Goal: Task Accomplishment & Management: Use online tool/utility

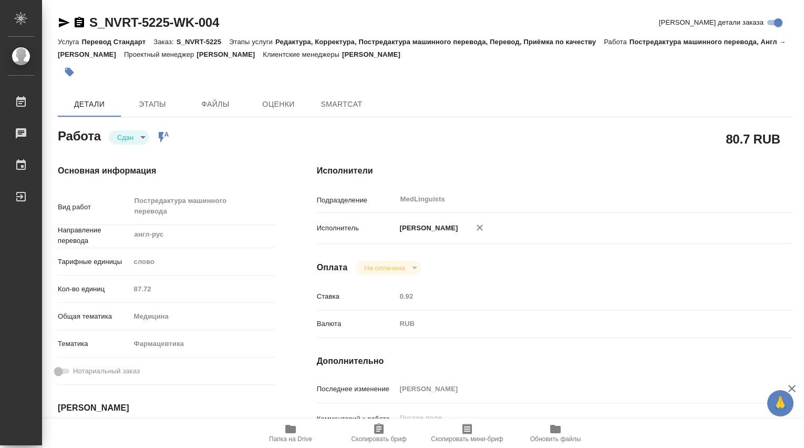
type textarea "x"
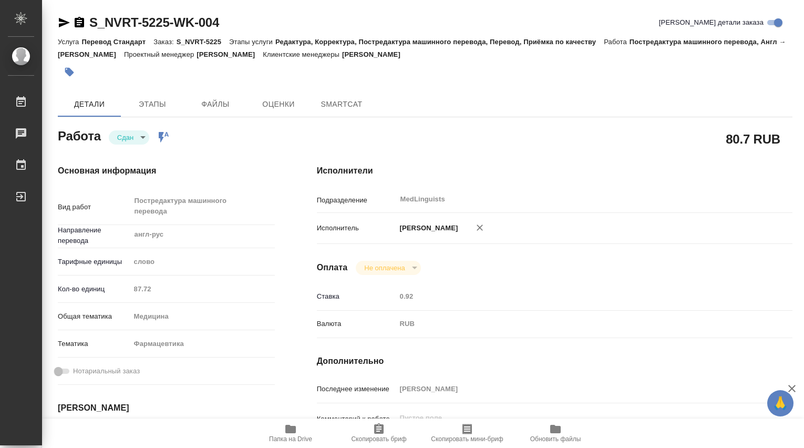
type textarea "x"
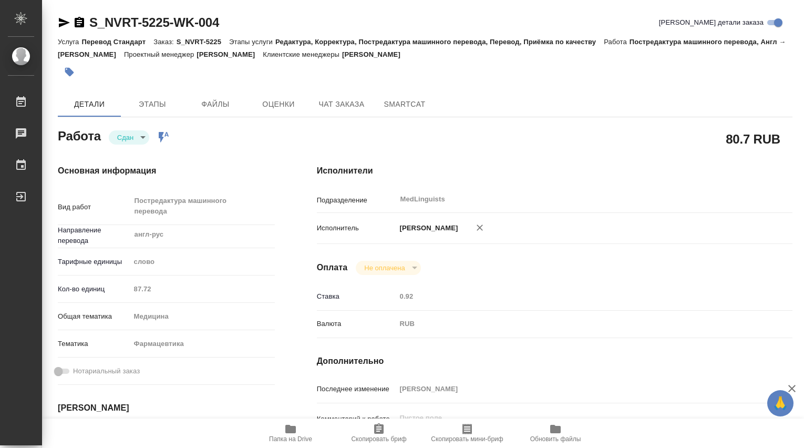
click at [115, 288] on div "Кол-во единиц 87.72" at bounding box center [166, 288] width 217 height 18
type textarea "x"
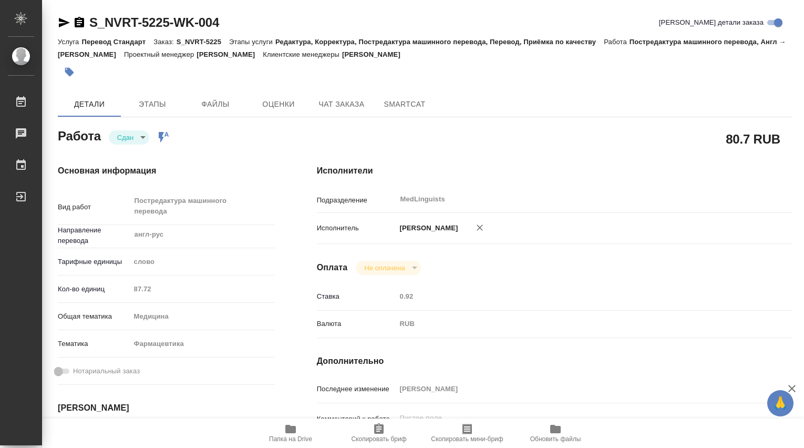
type textarea "x"
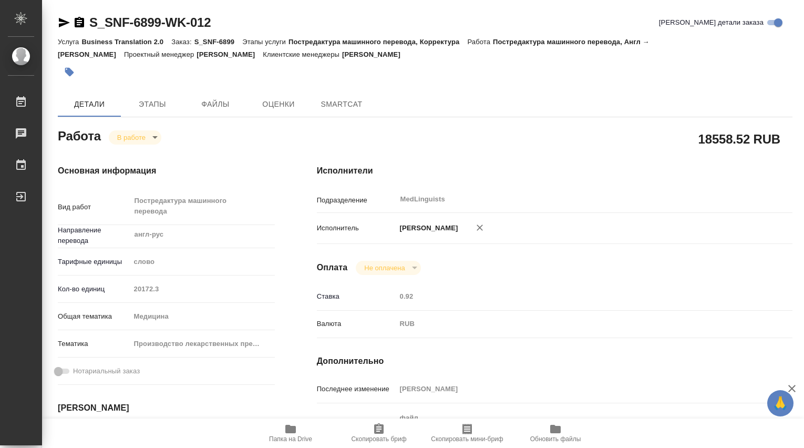
type textarea "x"
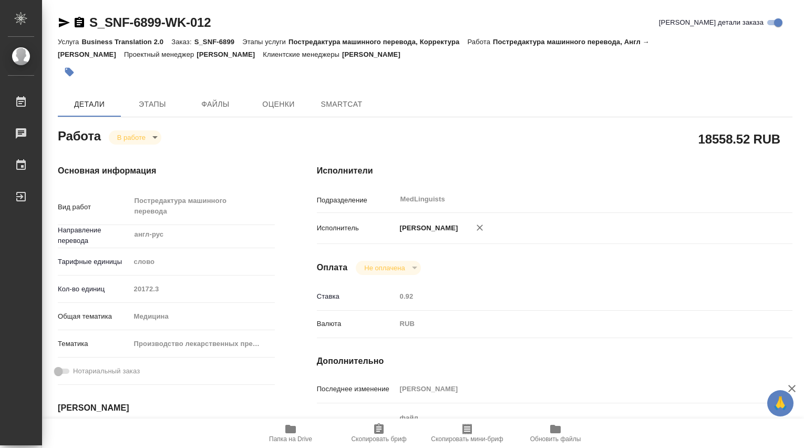
type textarea "x"
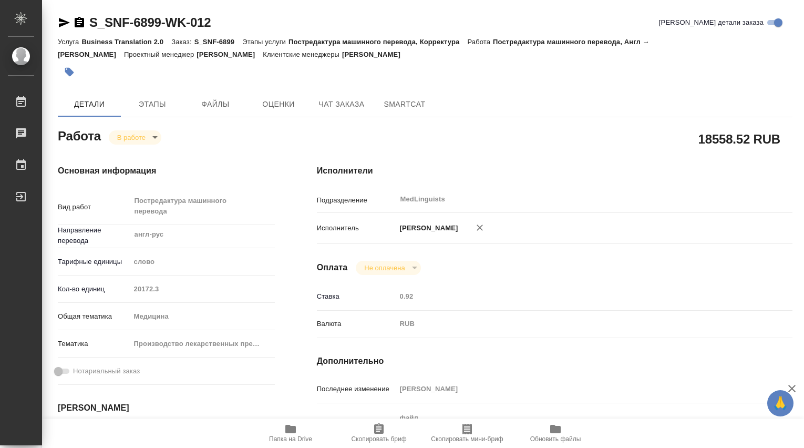
type textarea "x"
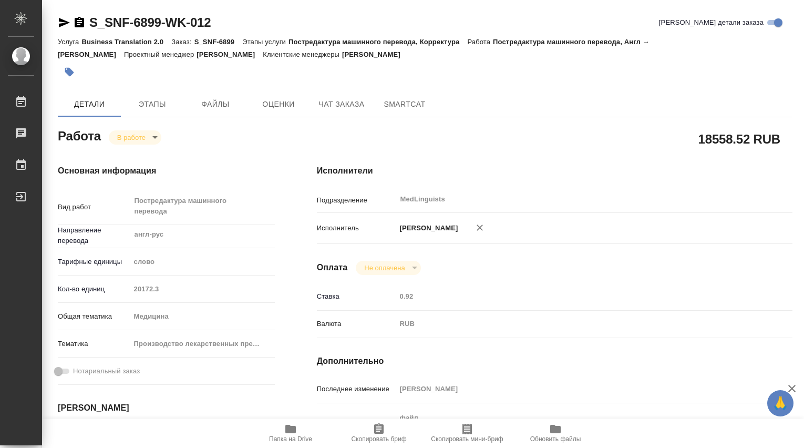
type textarea "x"
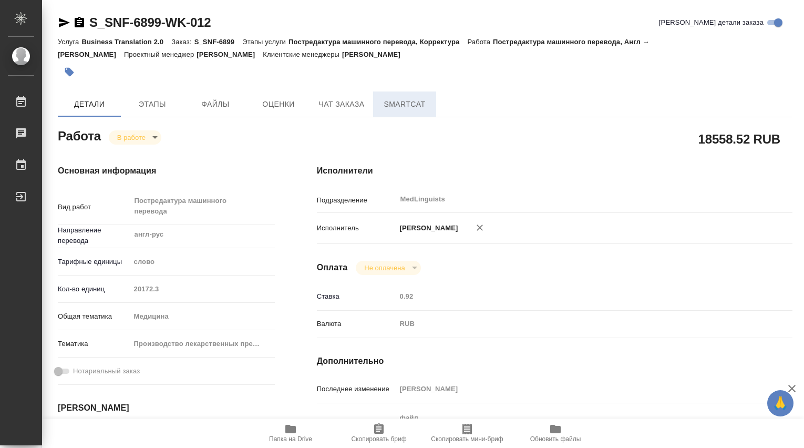
click at [403, 101] on span "SmartCat" at bounding box center [404, 104] width 50 height 13
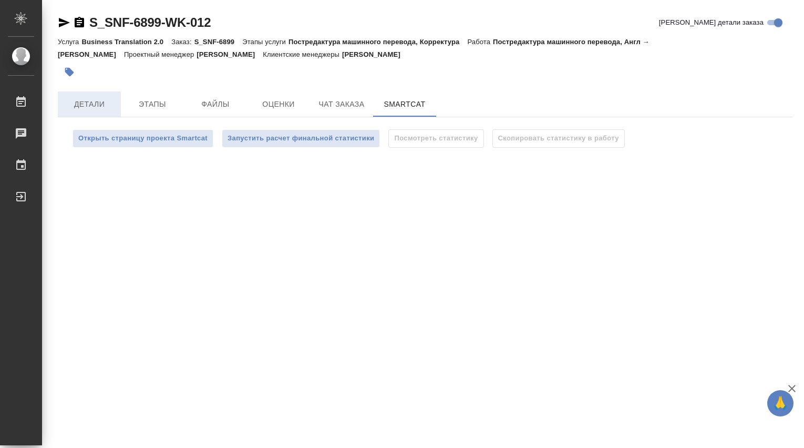
click at [95, 106] on span "Детали" at bounding box center [89, 104] width 50 height 13
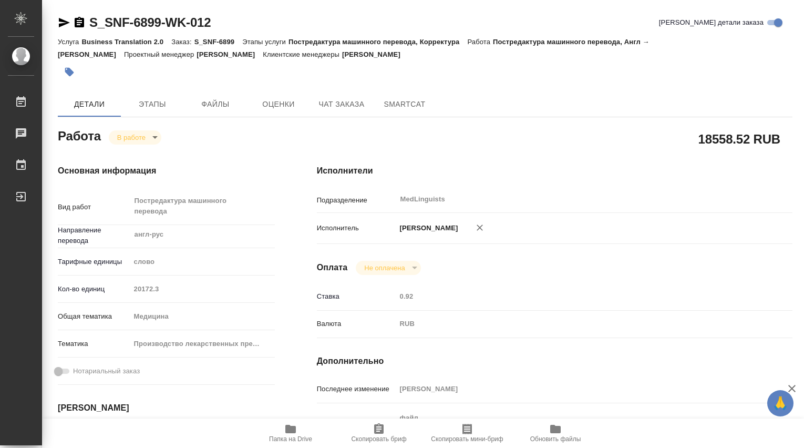
type textarea "x"
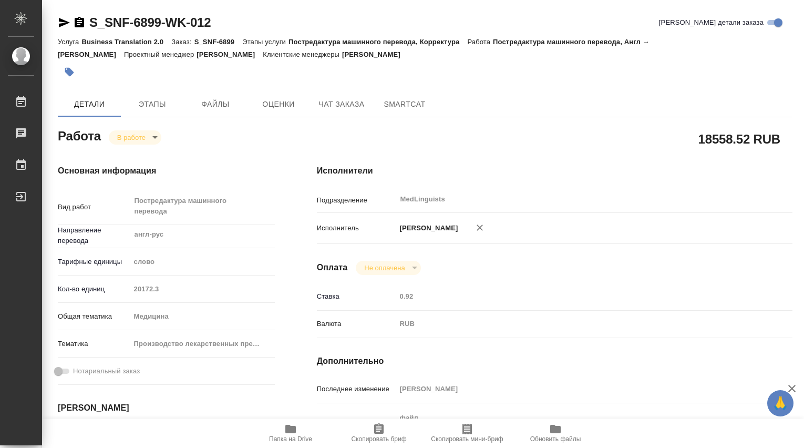
type textarea "x"
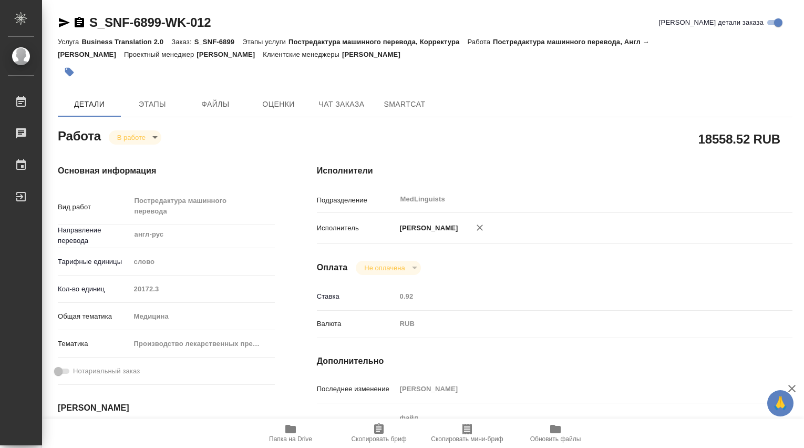
type textarea "x"
